Goal: Task Accomplishment & Management: Use online tool/utility

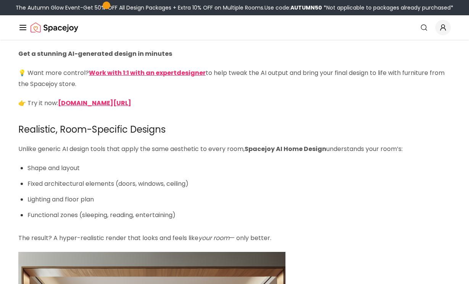
scroll to position [1273, 0]
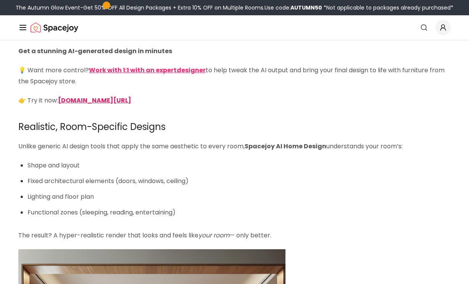
click at [131, 102] on strong "spacejoy.com/ai-home-design-intro" at bounding box center [94, 100] width 73 height 9
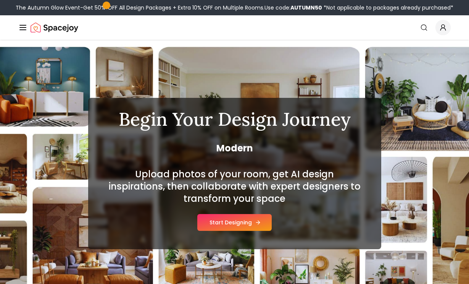
click at [229, 217] on button "Start Designing" at bounding box center [234, 222] width 74 height 17
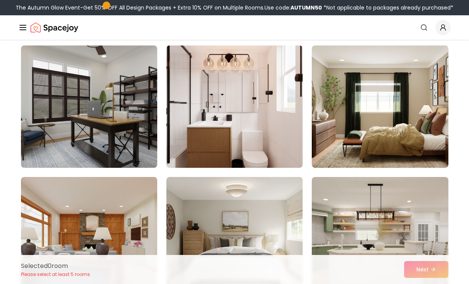
scroll to position [59, 0]
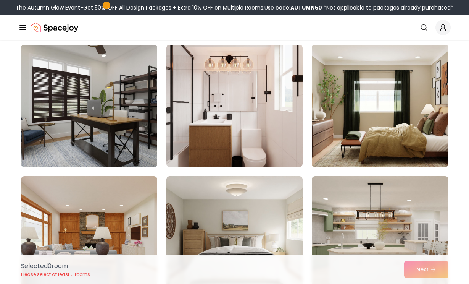
click at [328, 119] on img at bounding box center [379, 106] width 143 height 128
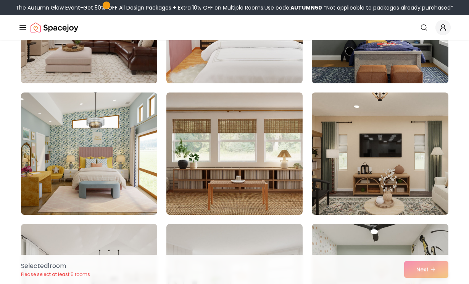
scroll to position [805, 0]
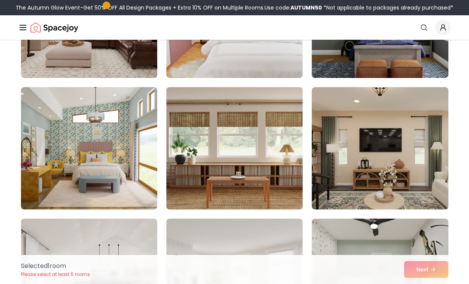
click at [262, 155] on img at bounding box center [234, 148] width 143 height 128
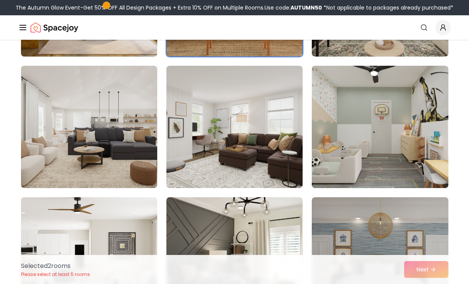
scroll to position [959, 0]
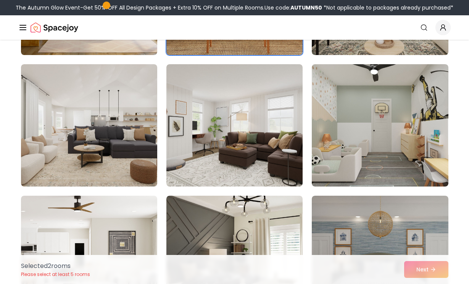
click at [262, 155] on img at bounding box center [234, 125] width 136 height 122
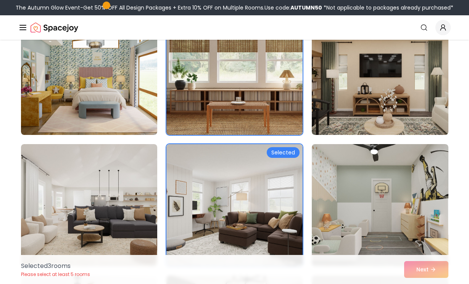
scroll to position [847, 0]
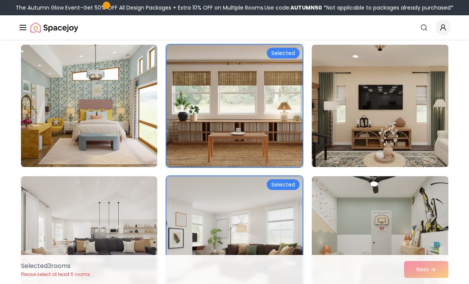
click at [333, 134] on img at bounding box center [379, 106] width 143 height 128
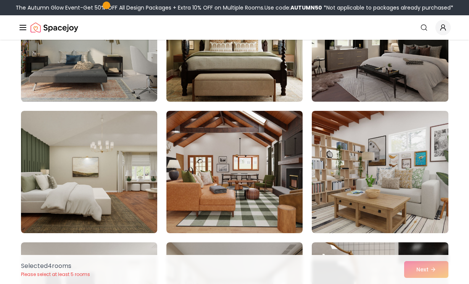
scroll to position [1314, 0]
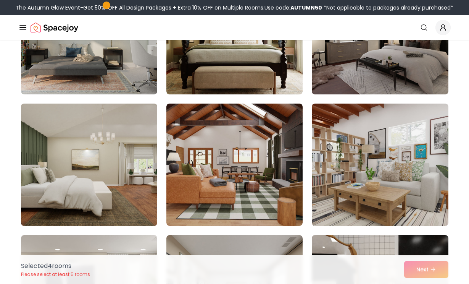
click at [125, 180] on img at bounding box center [89, 164] width 143 height 128
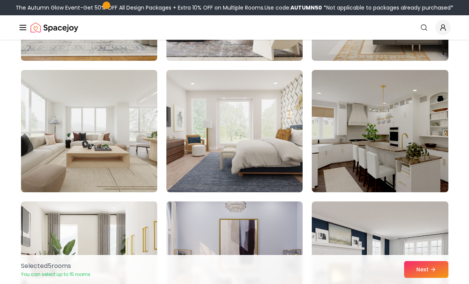
scroll to position [1879, 0]
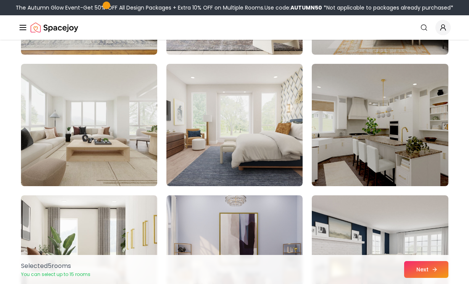
click at [420, 265] on button "Next" at bounding box center [426, 269] width 44 height 17
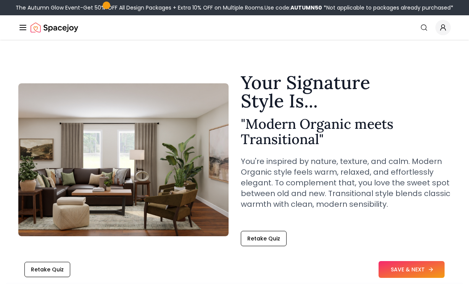
click at [397, 266] on button "SAVE & NEXT" at bounding box center [412, 269] width 66 height 17
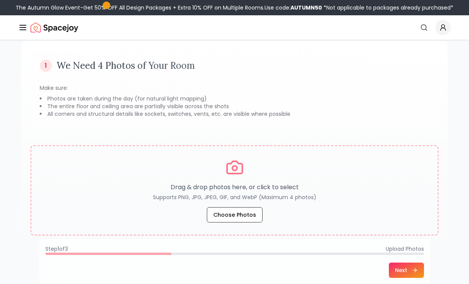
scroll to position [61, 0]
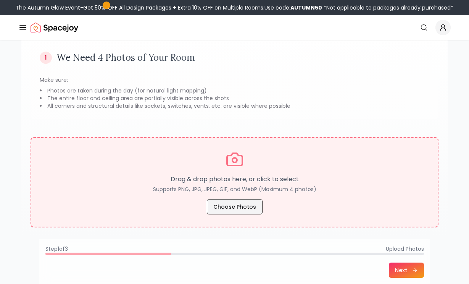
click at [242, 206] on button "Choose Photos" at bounding box center [235, 206] width 56 height 15
click at [254, 202] on button "Choose Photos" at bounding box center [235, 206] width 56 height 15
click at [250, 201] on button "Choose Photos" at bounding box center [235, 206] width 56 height 15
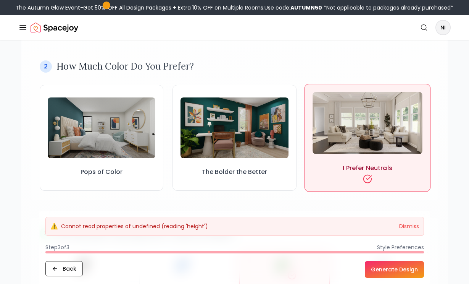
scroll to position [216, 0]
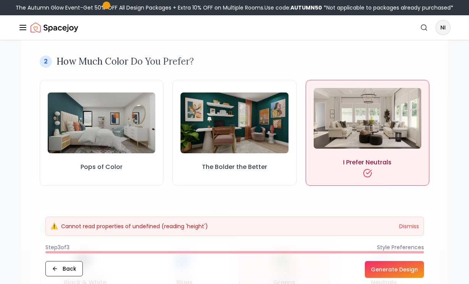
click at [402, 268] on button "Generate Design" at bounding box center [394, 269] width 59 height 17
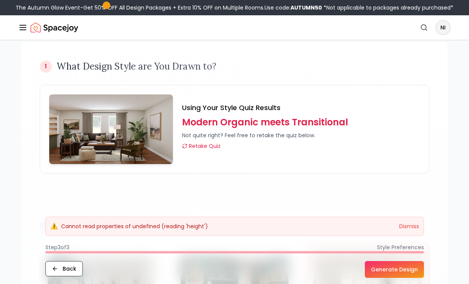
scroll to position [73, 0]
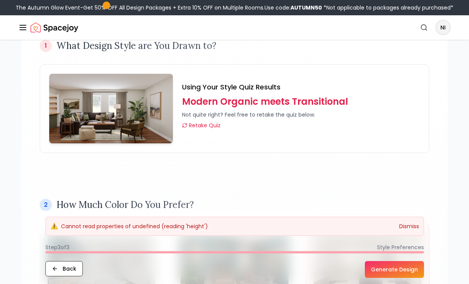
click at [406, 227] on button "Dismiss" at bounding box center [409, 226] width 20 height 8
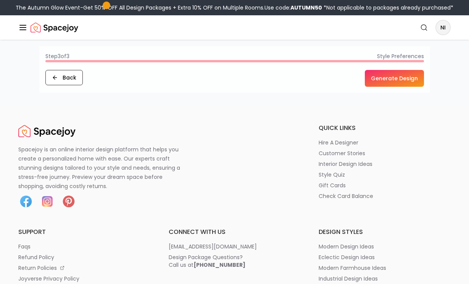
scroll to position [878, 0]
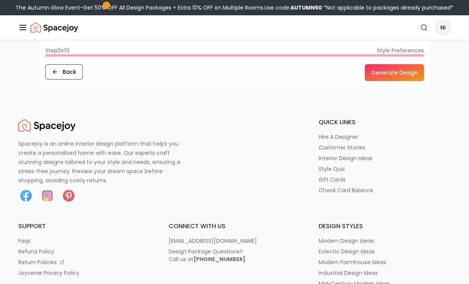
click at [386, 74] on button "Generate Design" at bounding box center [394, 72] width 59 height 17
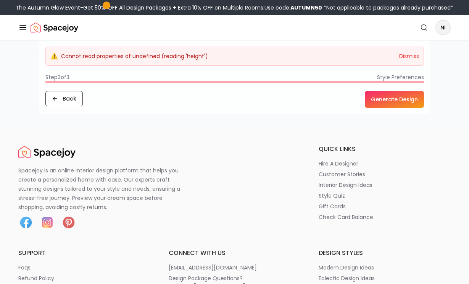
click at [164, 58] on p "Cannot read properties of undefined (reading 'height')" at bounding box center [134, 56] width 147 height 8
click at [71, 97] on button "Back" at bounding box center [63, 98] width 37 height 15
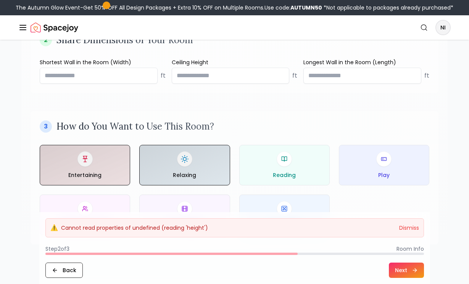
scroll to position [264, 0]
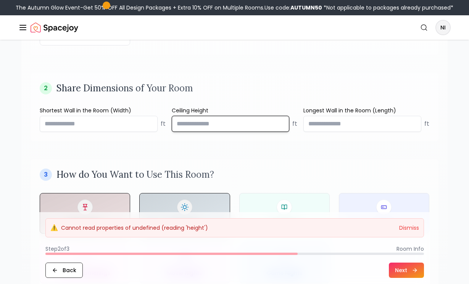
click at [178, 123] on input "number" at bounding box center [231, 124] width 118 height 16
click at [369, 111] on label "Longest Wall in the Room (Length)" at bounding box center [366, 111] width 126 height 8
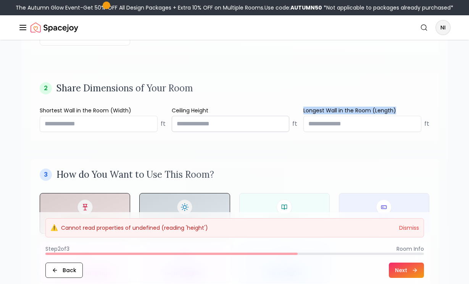
copy label "Longest Wall in the Room (Length)"
click at [199, 108] on label "Ceiling Height" at bounding box center [235, 111] width 126 height 8
copy label "Ceiling Height"
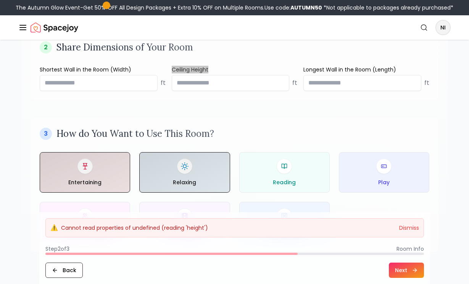
scroll to position [310, 0]
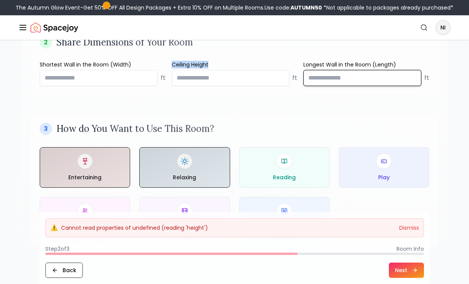
click at [310, 80] on input "number" at bounding box center [362, 78] width 118 height 16
type input "**"
click at [203, 75] on input "number" at bounding box center [231, 78] width 118 height 16
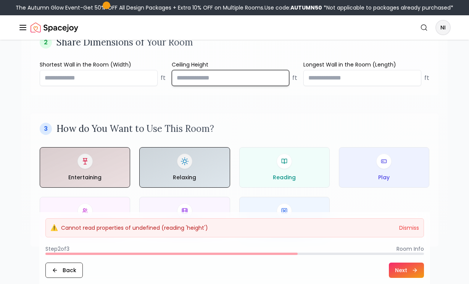
type input "*"
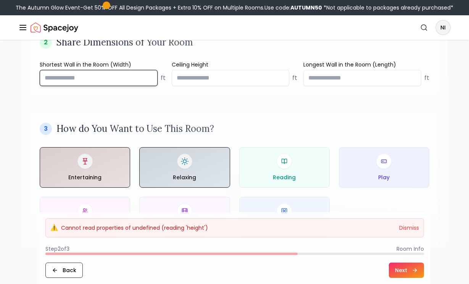
click at [112, 77] on input "number" at bounding box center [99, 78] width 118 height 16
type input "*****"
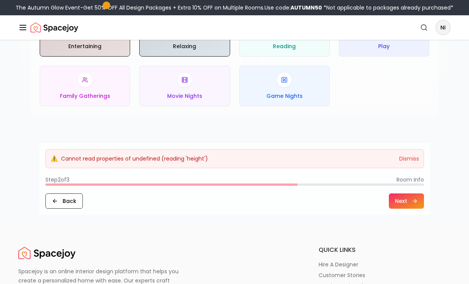
click at [402, 203] on button "Next" at bounding box center [406, 200] width 35 height 15
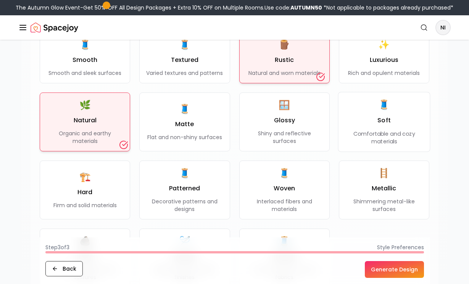
scroll to position [706, 0]
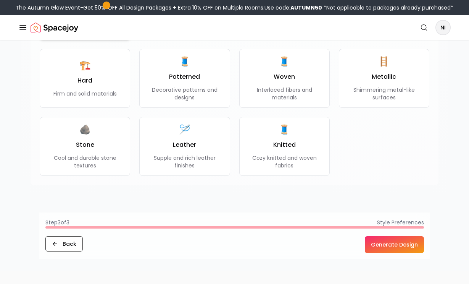
click at [397, 236] on button "Generate Design" at bounding box center [394, 244] width 59 height 17
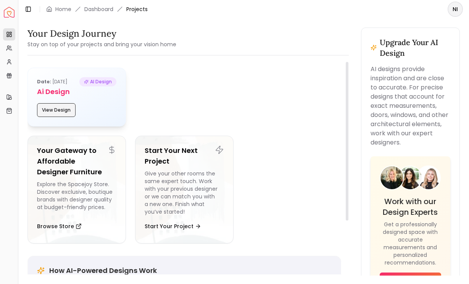
click at [52, 107] on button "View Design" at bounding box center [56, 110] width 39 height 14
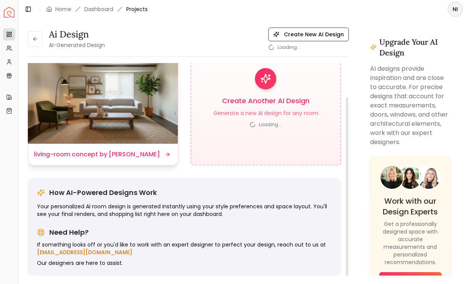
scroll to position [39, 0]
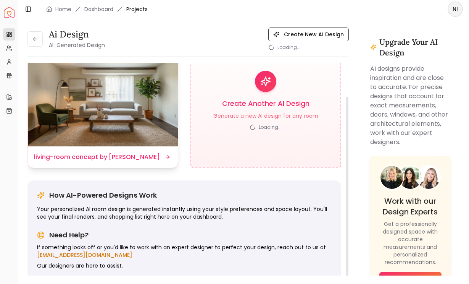
click at [80, 121] on img at bounding box center [103, 90] width 150 height 113
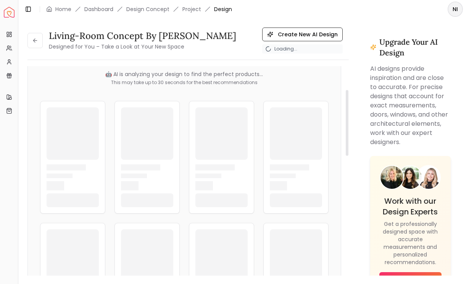
scroll to position [76, 0]
